Goal: Information Seeking & Learning: Learn about a topic

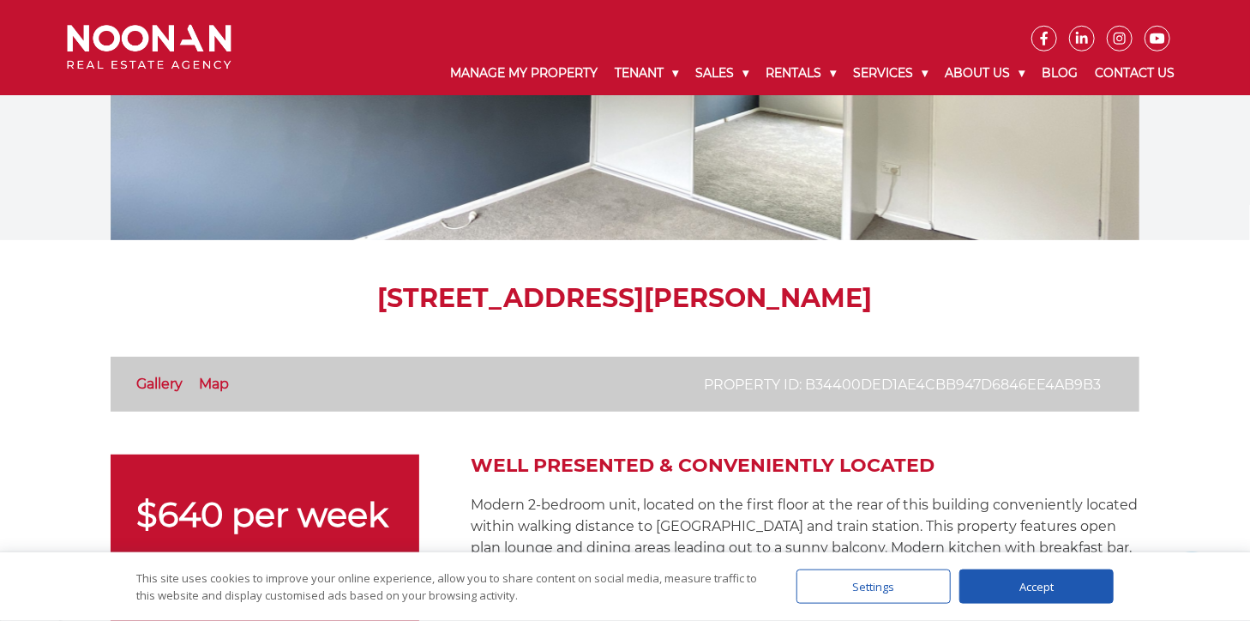
scroll to position [181, 0]
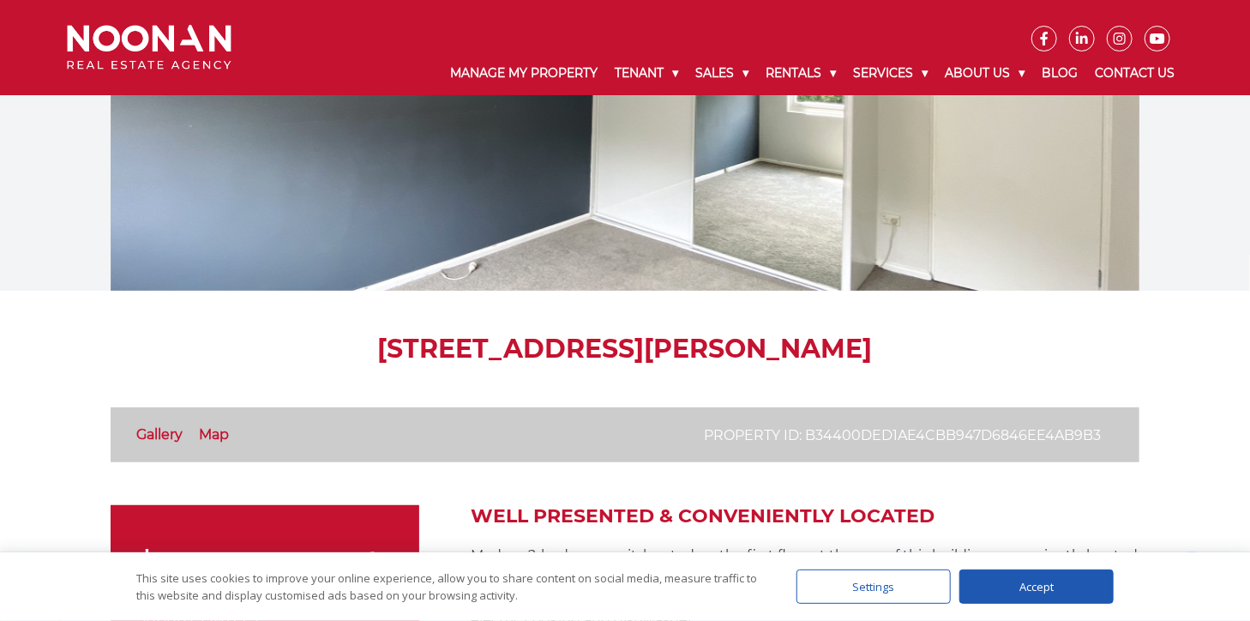
click at [160, 430] on link "Gallery" at bounding box center [159, 434] width 46 height 16
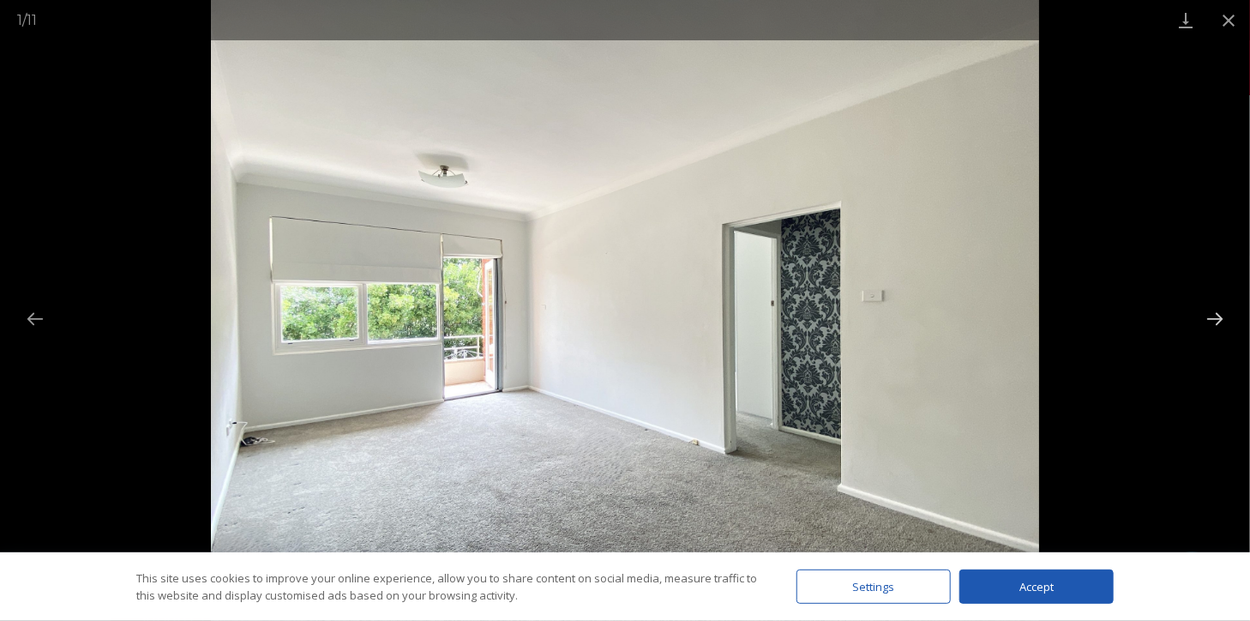
click at [1217, 314] on button "Next slide" at bounding box center [1215, 318] width 36 height 33
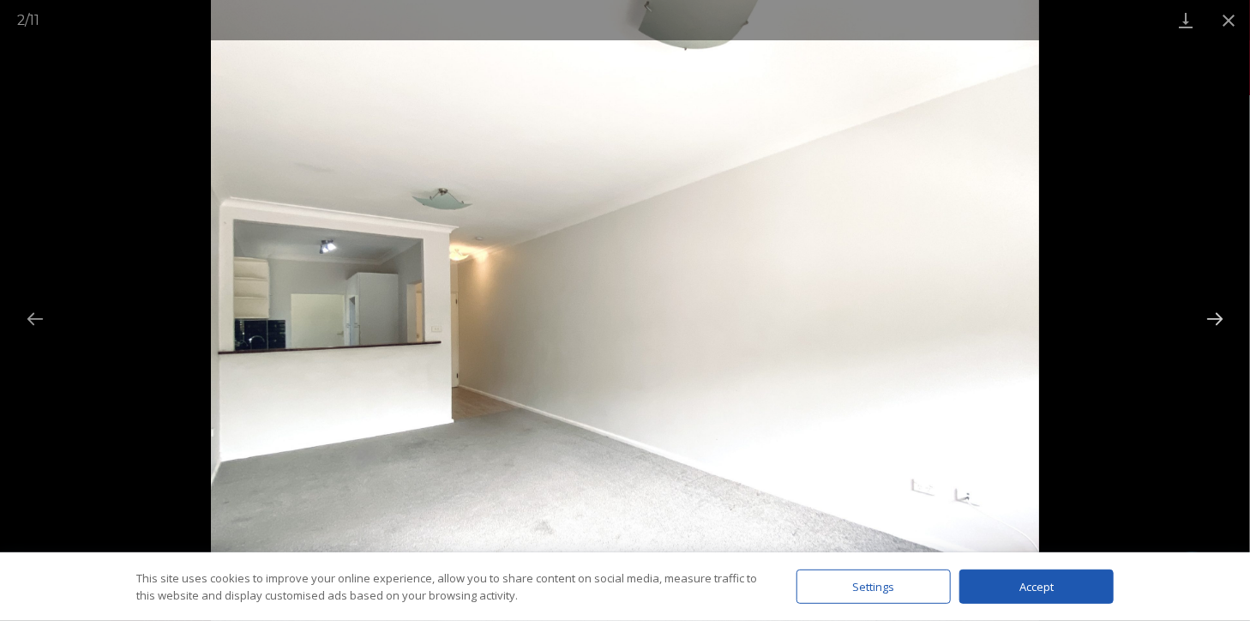
click at [1217, 314] on button "Next slide" at bounding box center [1215, 318] width 36 height 33
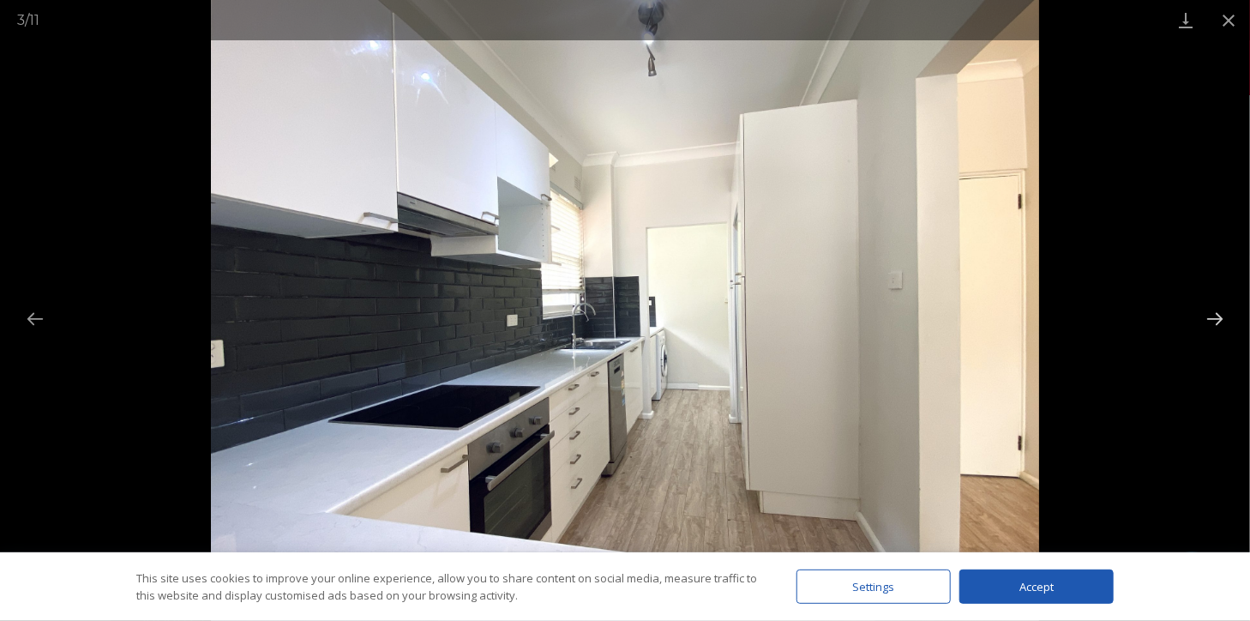
click at [1217, 314] on button "Next slide" at bounding box center [1215, 318] width 36 height 33
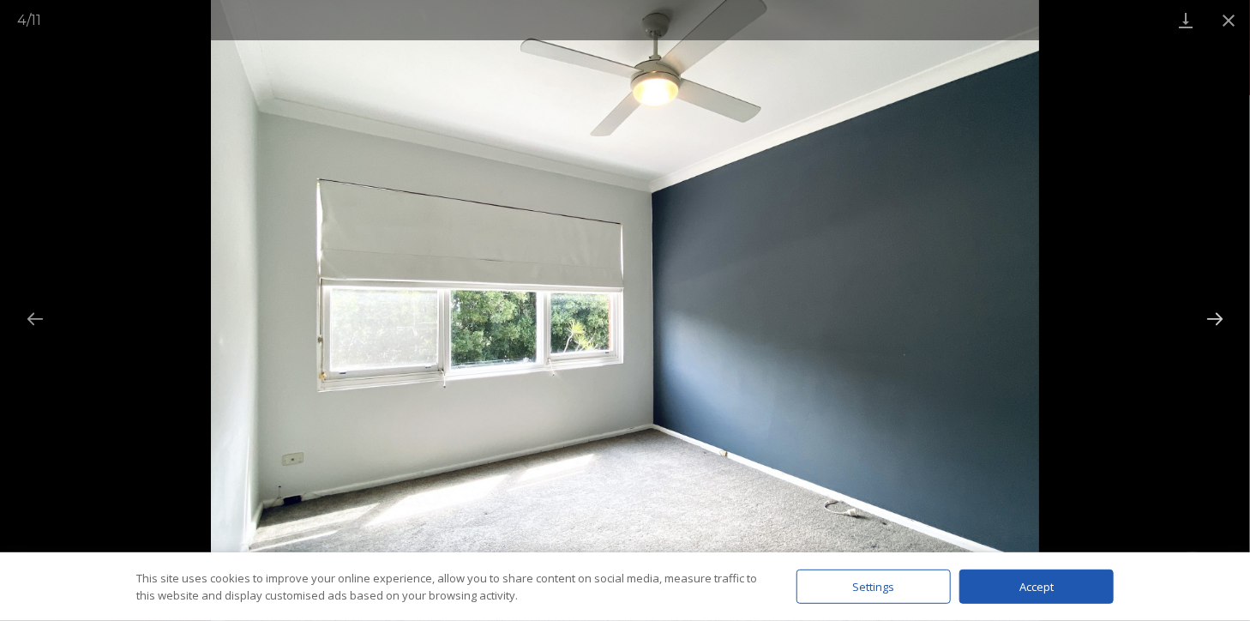
click at [1217, 314] on button "Next slide" at bounding box center [1215, 318] width 36 height 33
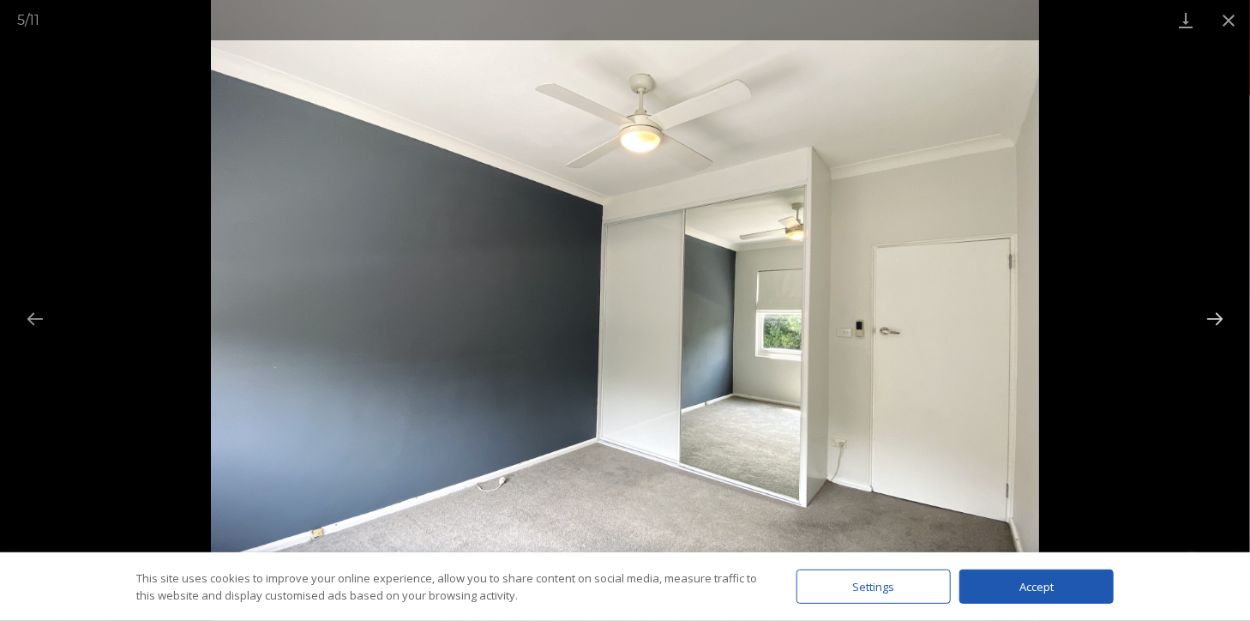
click at [1217, 314] on button "Next slide" at bounding box center [1215, 318] width 36 height 33
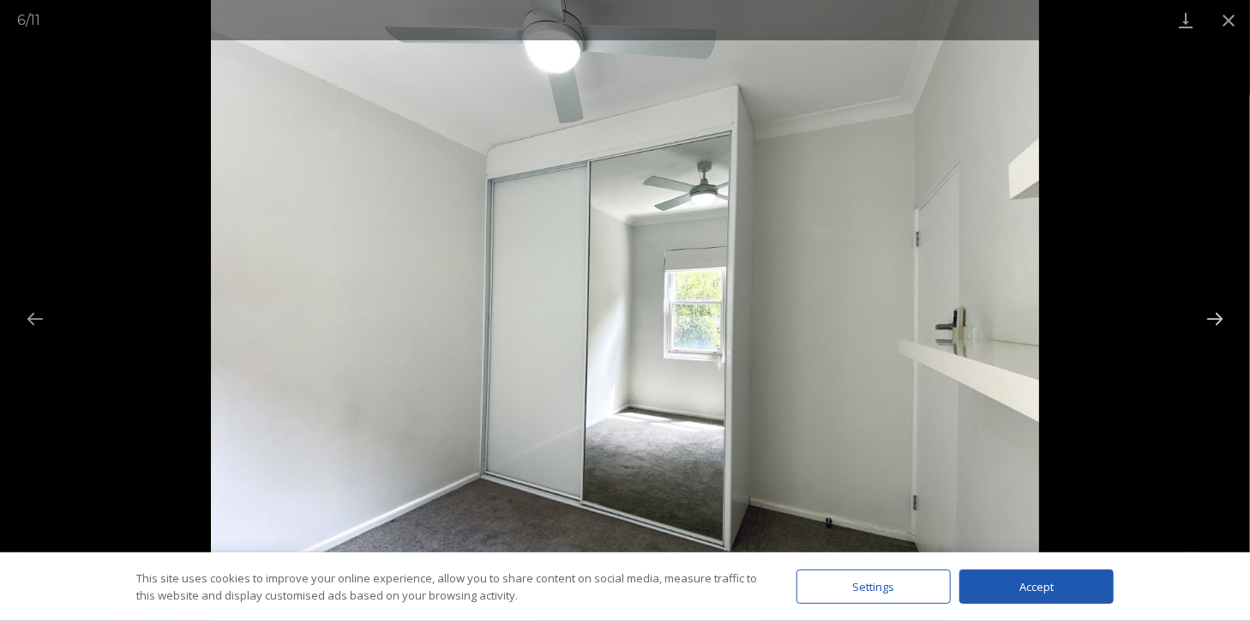
click at [1217, 314] on button "Next slide" at bounding box center [1215, 318] width 36 height 33
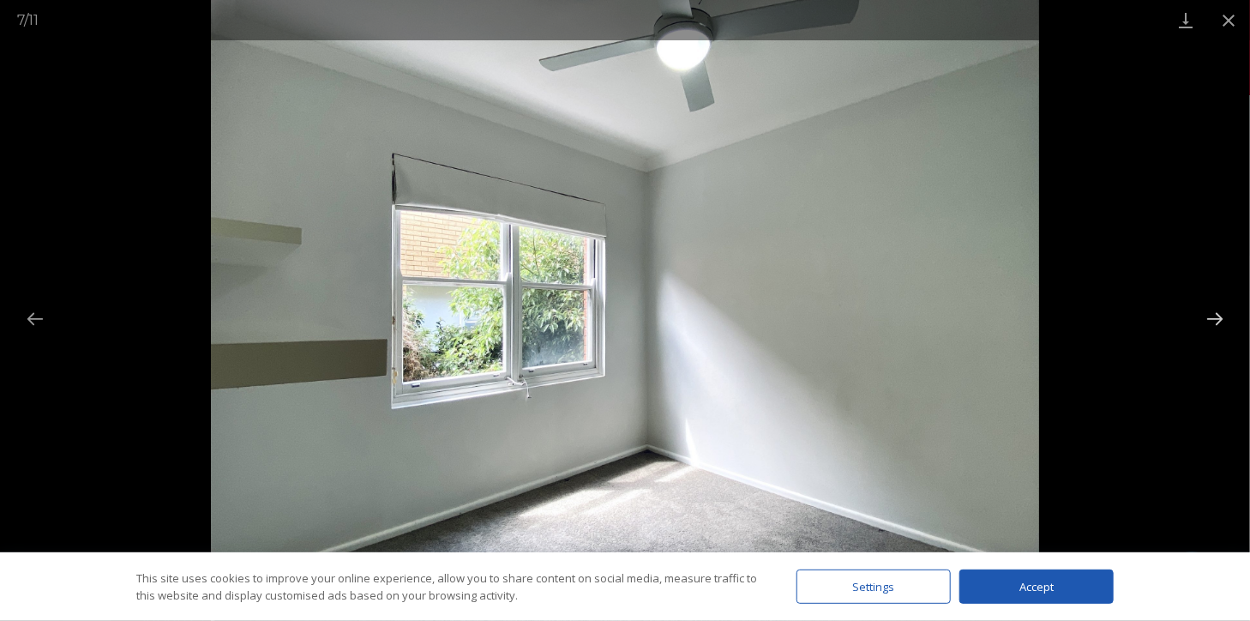
click at [1217, 314] on button "Next slide" at bounding box center [1215, 318] width 36 height 33
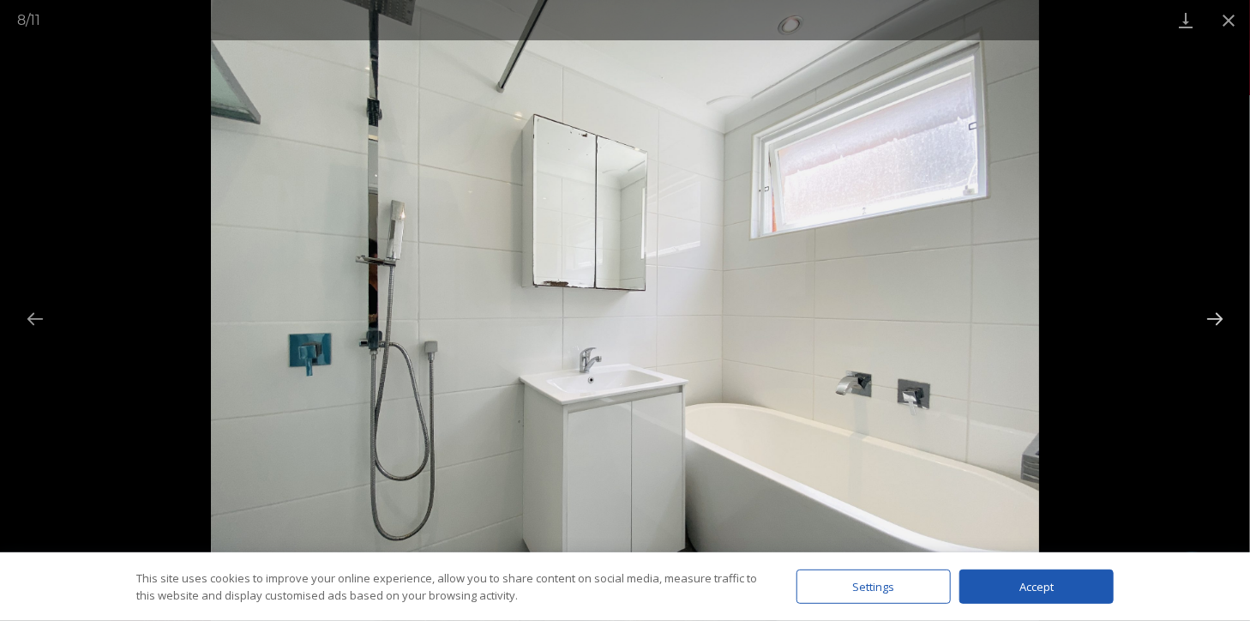
click at [1217, 314] on button "Next slide" at bounding box center [1215, 318] width 36 height 33
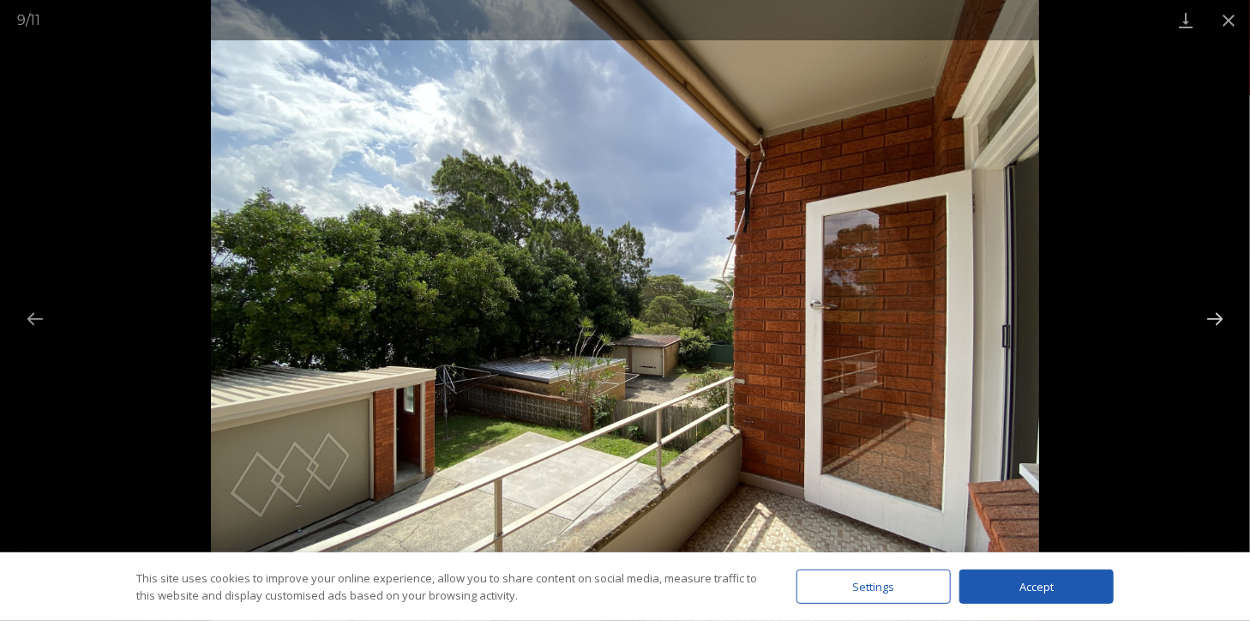
click at [1217, 314] on button "Next slide" at bounding box center [1215, 318] width 36 height 33
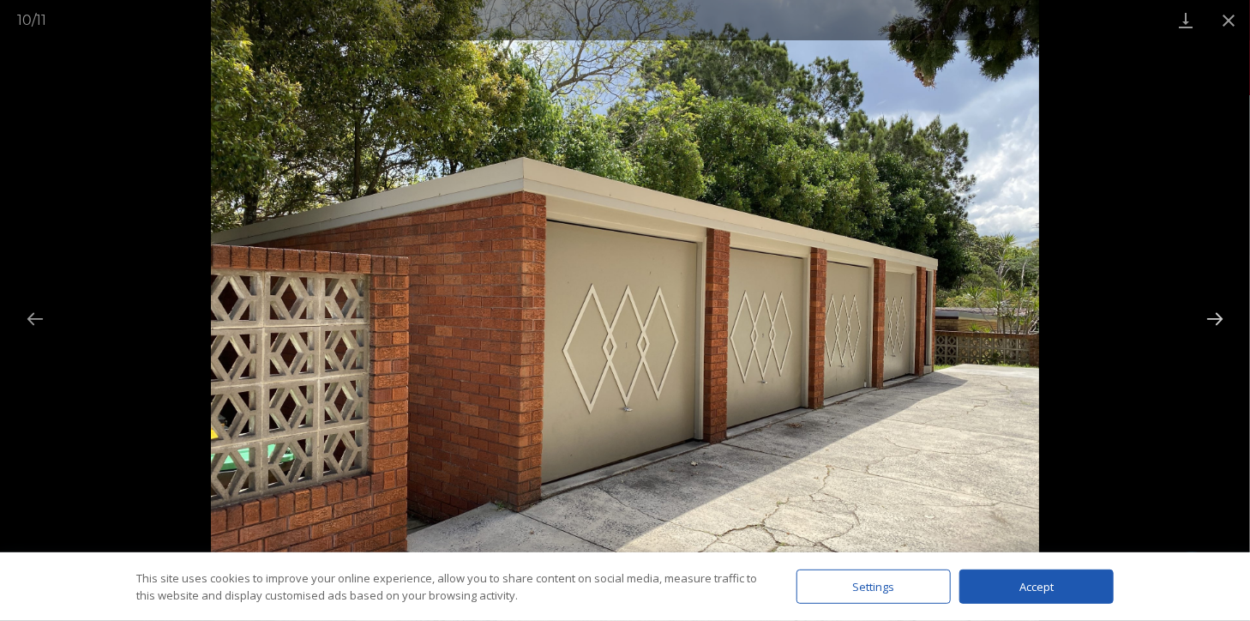
click at [1217, 314] on button "Next slide" at bounding box center [1215, 318] width 36 height 33
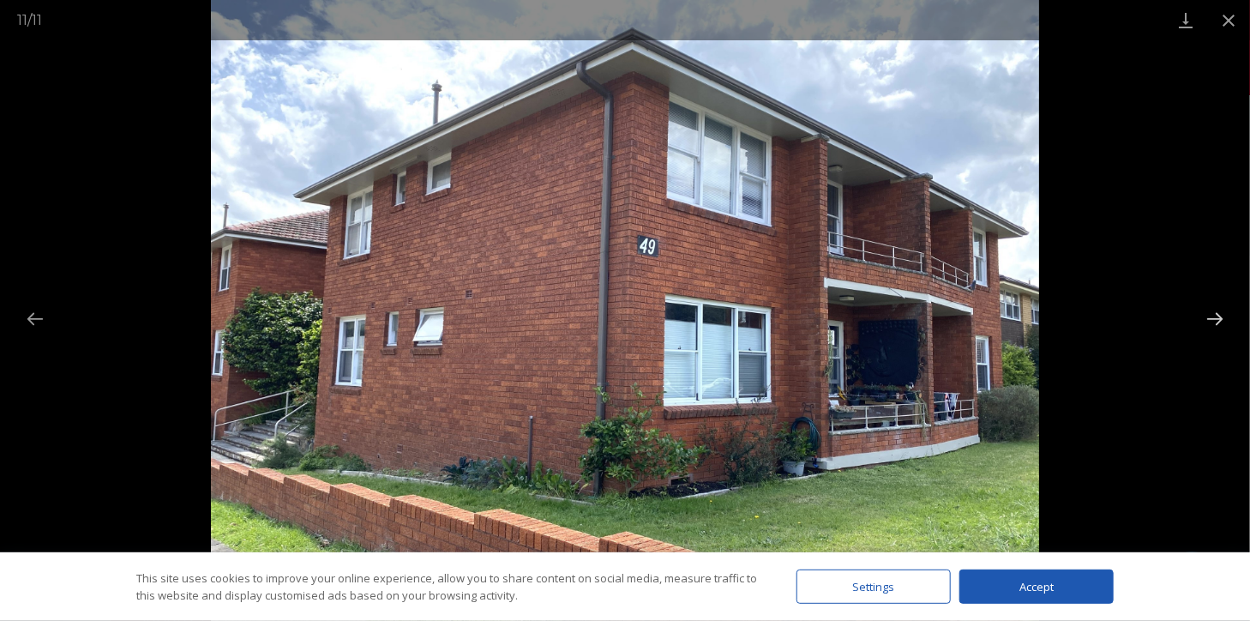
click at [1217, 314] on button "Next slide" at bounding box center [1215, 318] width 36 height 33
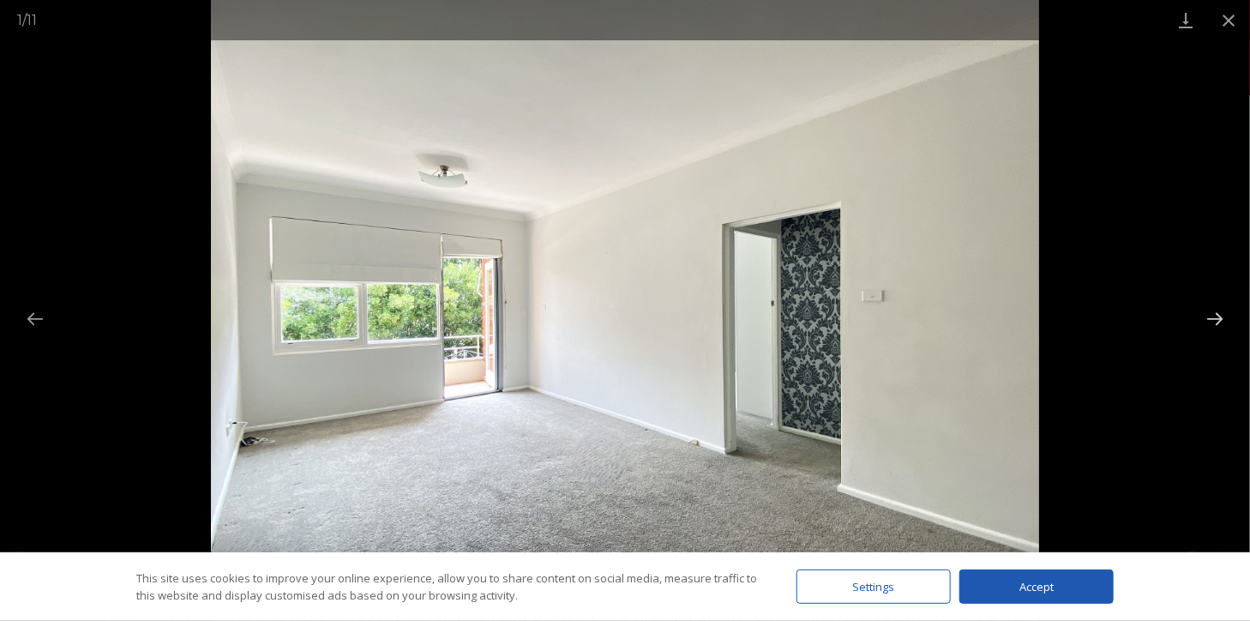
click at [1221, 320] on button "Next slide" at bounding box center [1215, 318] width 36 height 33
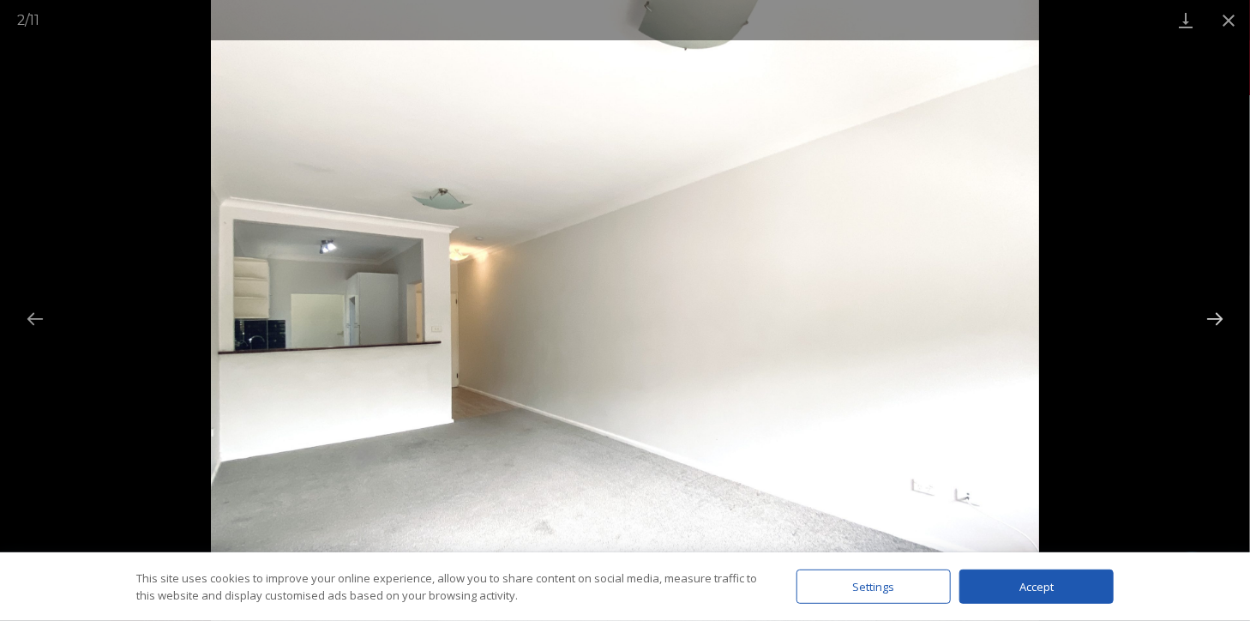
click at [1221, 320] on button "Next slide" at bounding box center [1215, 318] width 36 height 33
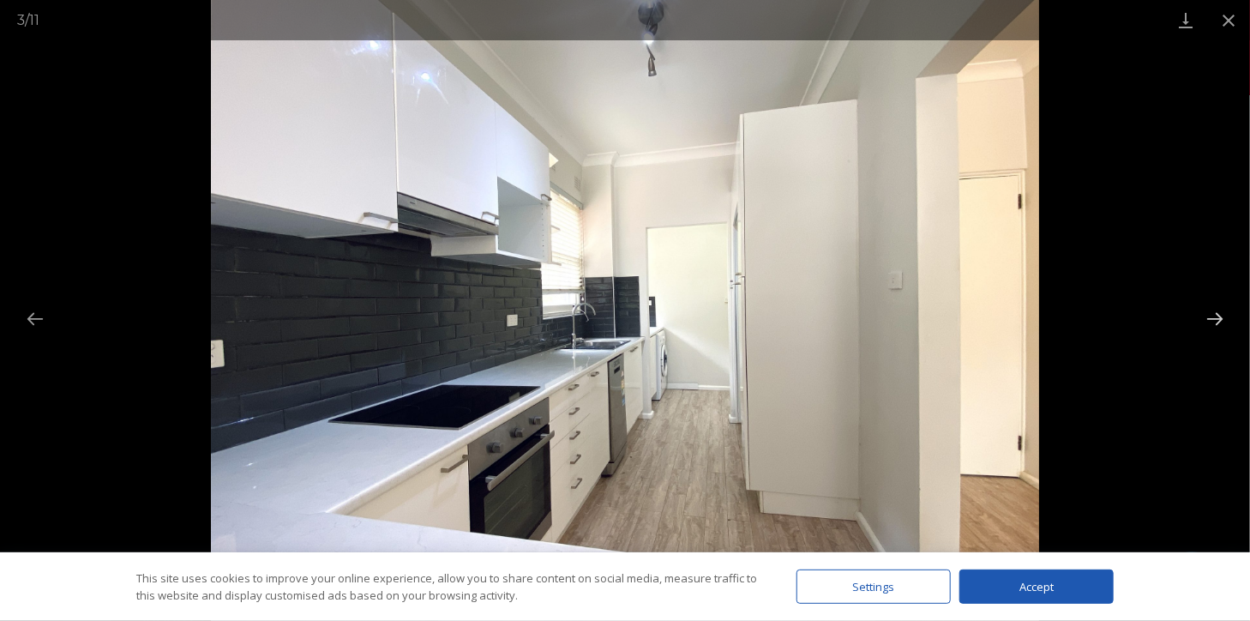
click at [1221, 320] on button "Next slide" at bounding box center [1215, 318] width 36 height 33
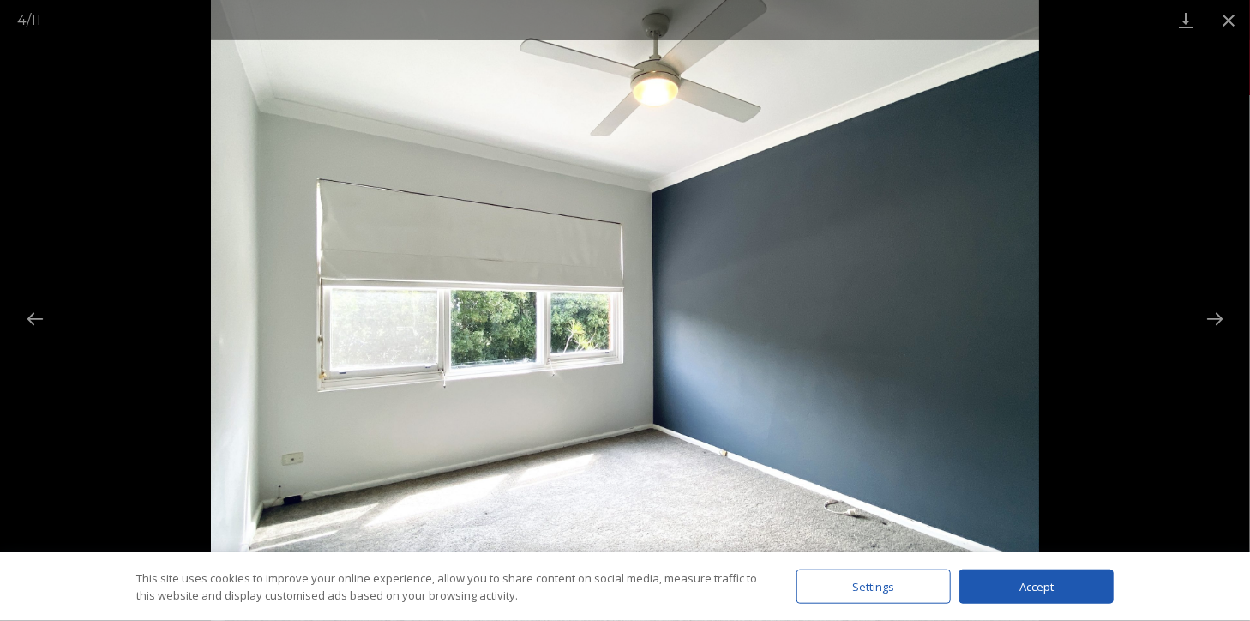
scroll to position [1539, 0]
click at [15, 326] on div at bounding box center [625, 310] width 1250 height 621
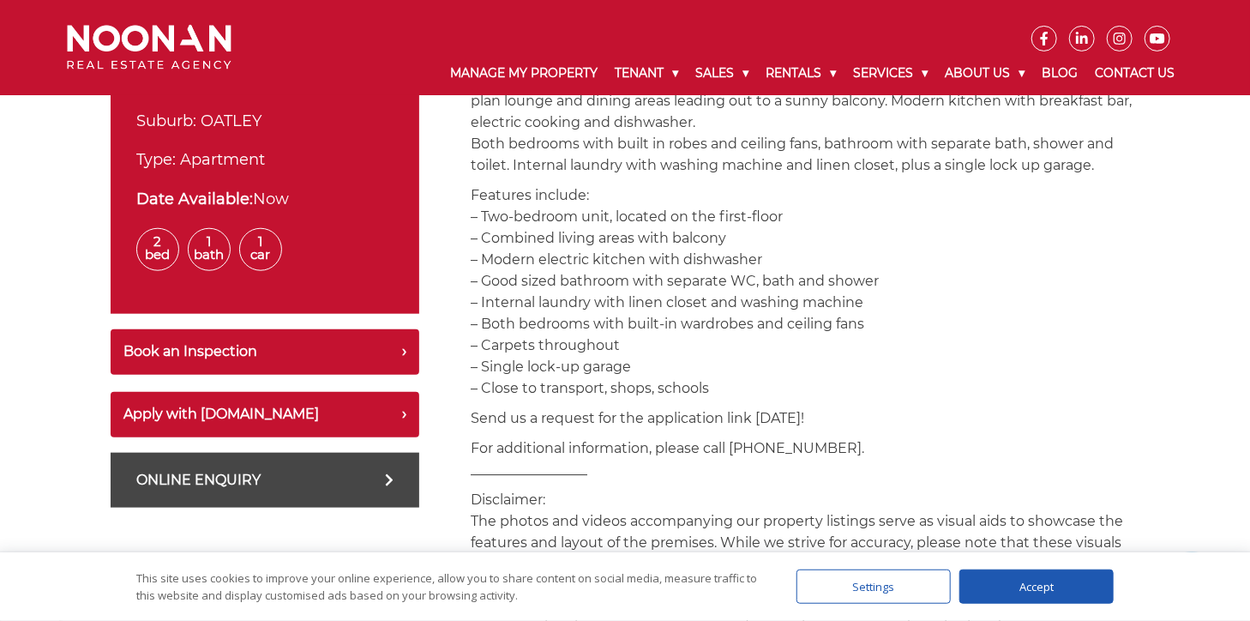
scroll to position [707, 0]
